Goal: Task Accomplishment & Management: Manage account settings

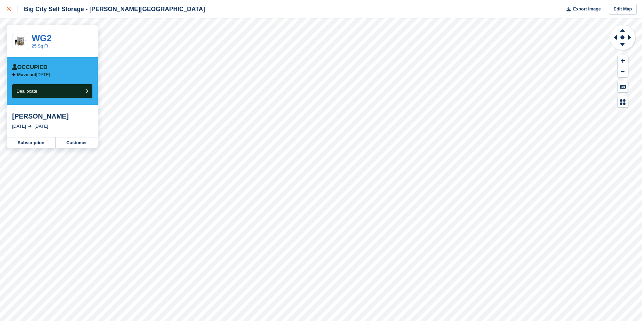
click at [12, 0] on link at bounding box center [9, 9] width 18 height 18
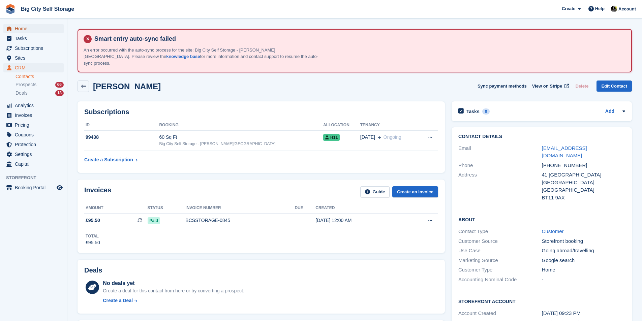
click at [43, 30] on span "Home" at bounding box center [35, 28] width 40 height 9
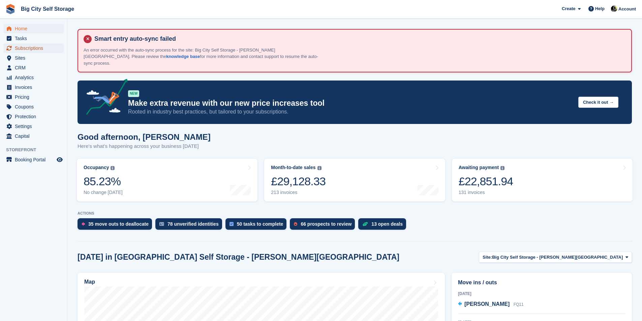
click at [45, 46] on span "Subscriptions" at bounding box center [35, 47] width 40 height 9
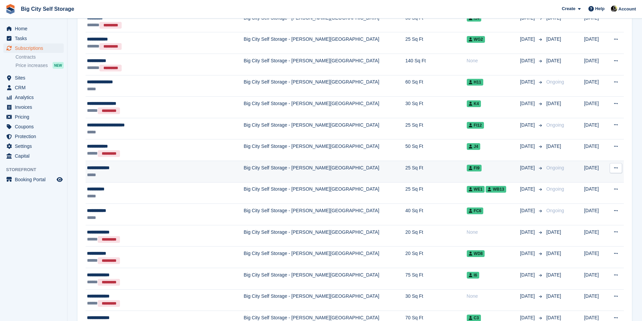
scroll to position [303, 0]
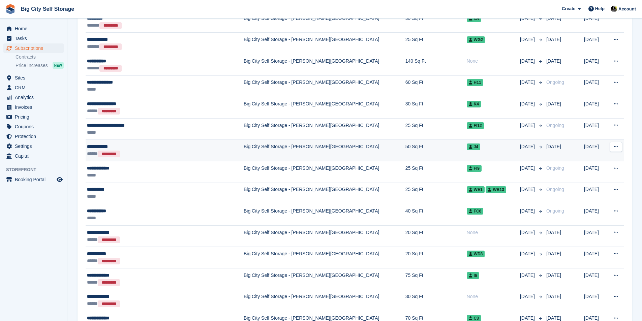
click at [166, 150] on div "***** *********" at bounding box center [152, 153] width 131 height 7
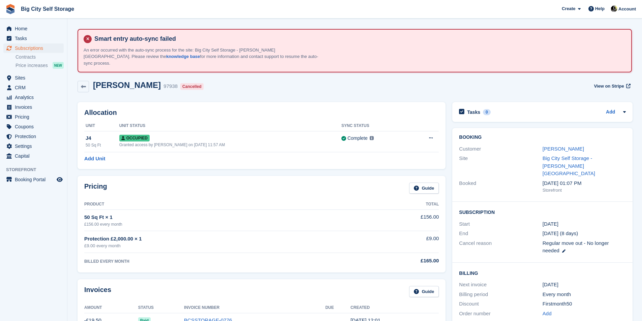
click at [128, 81] on h2 "[PERSON_NAME]" at bounding box center [127, 85] width 68 height 9
click at [86, 84] on link at bounding box center [82, 86] width 11 height 11
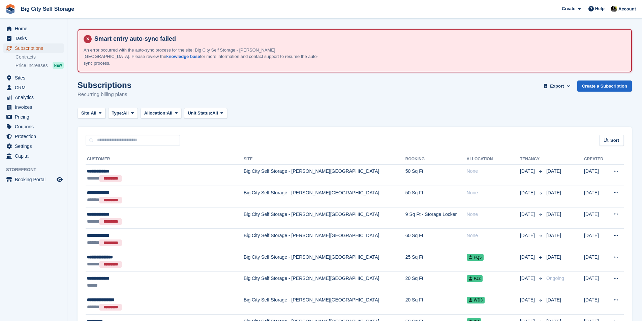
click at [33, 46] on span "Subscriptions" at bounding box center [35, 47] width 40 height 9
click at [122, 110] on span "Type:" at bounding box center [117, 113] width 11 height 7
click at [133, 160] on link "Active" at bounding box center [140, 165] width 59 height 12
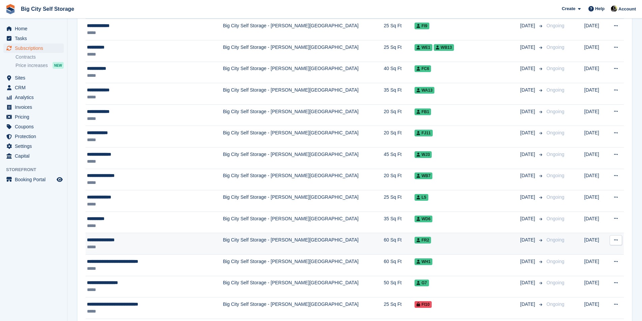
scroll to position [236, 0]
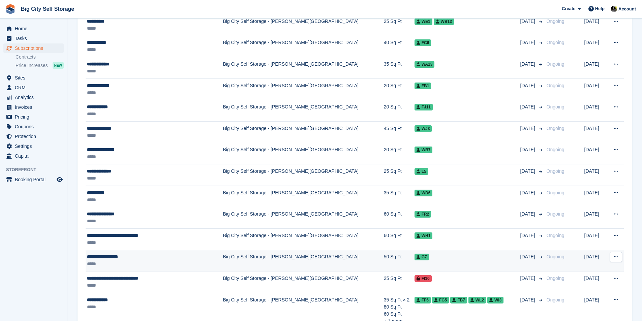
click at [250, 255] on td "Big City Self Storage - [PERSON_NAME][GEOGRAPHIC_DATA]" at bounding box center [303, 261] width 161 height 22
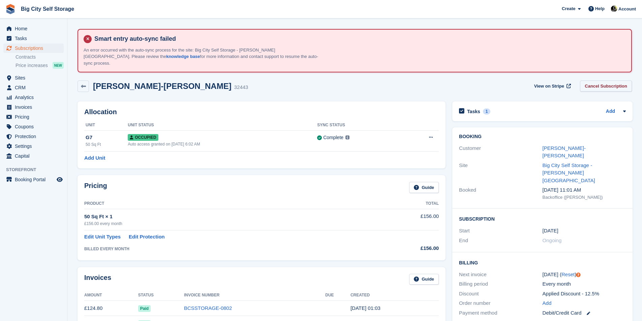
click at [617, 81] on link "Cancel Subscription" at bounding box center [606, 86] width 52 height 11
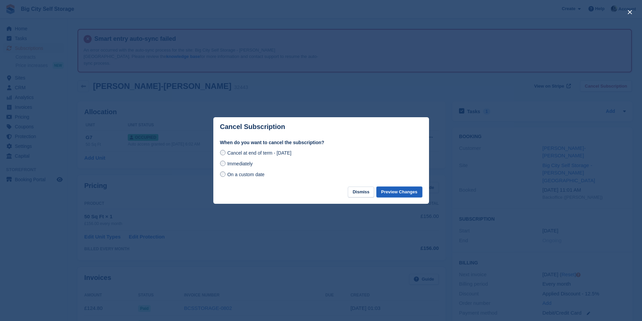
click at [397, 192] on button "Preview Changes" at bounding box center [399, 192] width 46 height 11
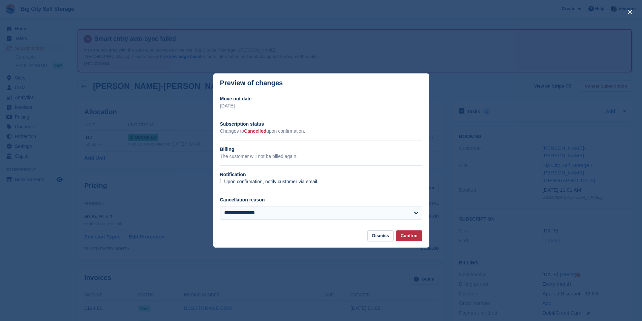
click at [246, 181] on label "Upon confirmation, notify customer via email." at bounding box center [269, 182] width 98 height 6
click at [410, 236] on button "Confirm" at bounding box center [409, 235] width 26 height 11
